Goal: Navigation & Orientation: Find specific page/section

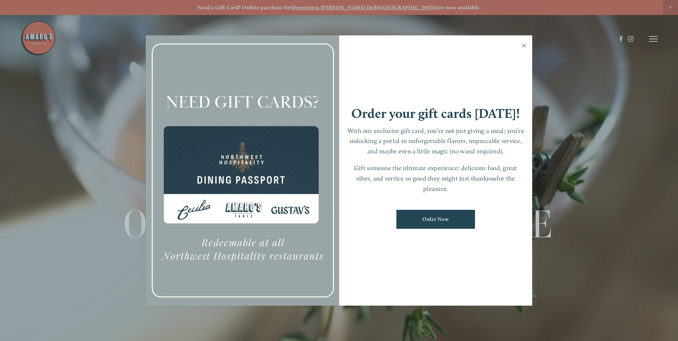
click at [523, 46] on link "Close" at bounding box center [524, 46] width 14 height 20
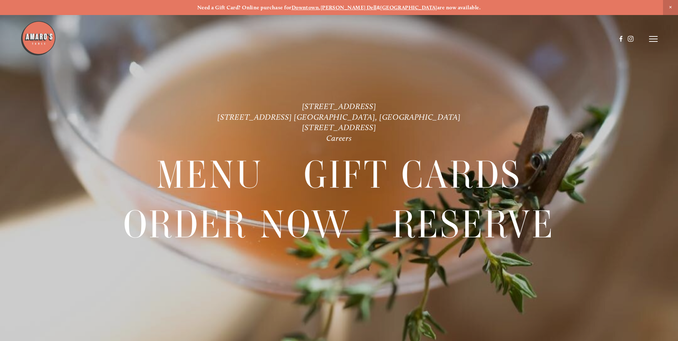
click at [652, 38] on icon at bounding box center [653, 39] width 9 height 6
click at [499, 37] on span "Menu" at bounding box center [504, 38] width 15 height 7
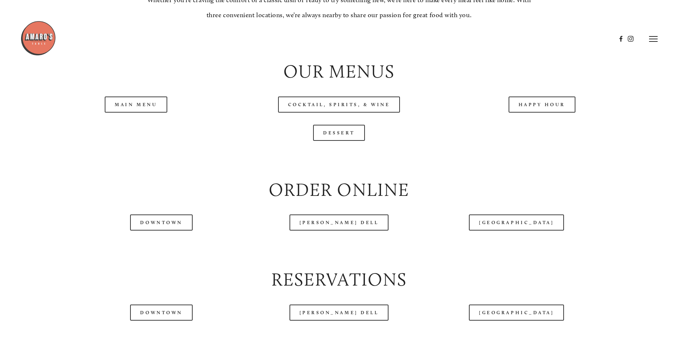
scroll to position [787, 0]
click at [159, 113] on link "Main Menu" at bounding box center [136, 105] width 63 height 16
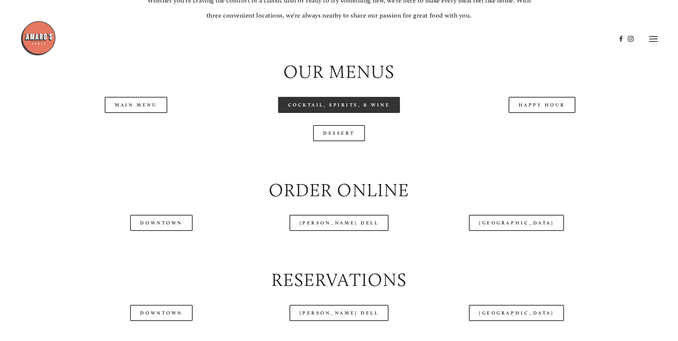
click at [325, 113] on link "Cocktail, Spirits, & Wine" at bounding box center [339, 105] width 122 height 16
